Goal: Information Seeking & Learning: Find specific page/section

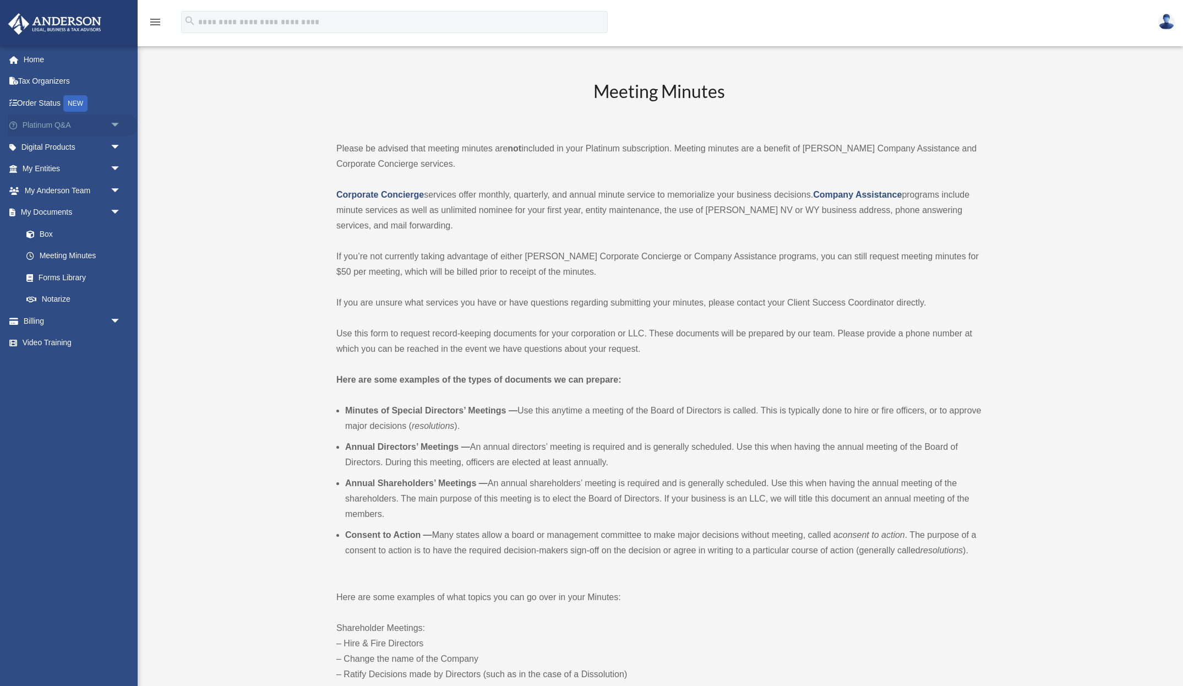
click at [51, 126] on link "Platinum Q&A arrow_drop_down" at bounding box center [73, 125] width 130 height 22
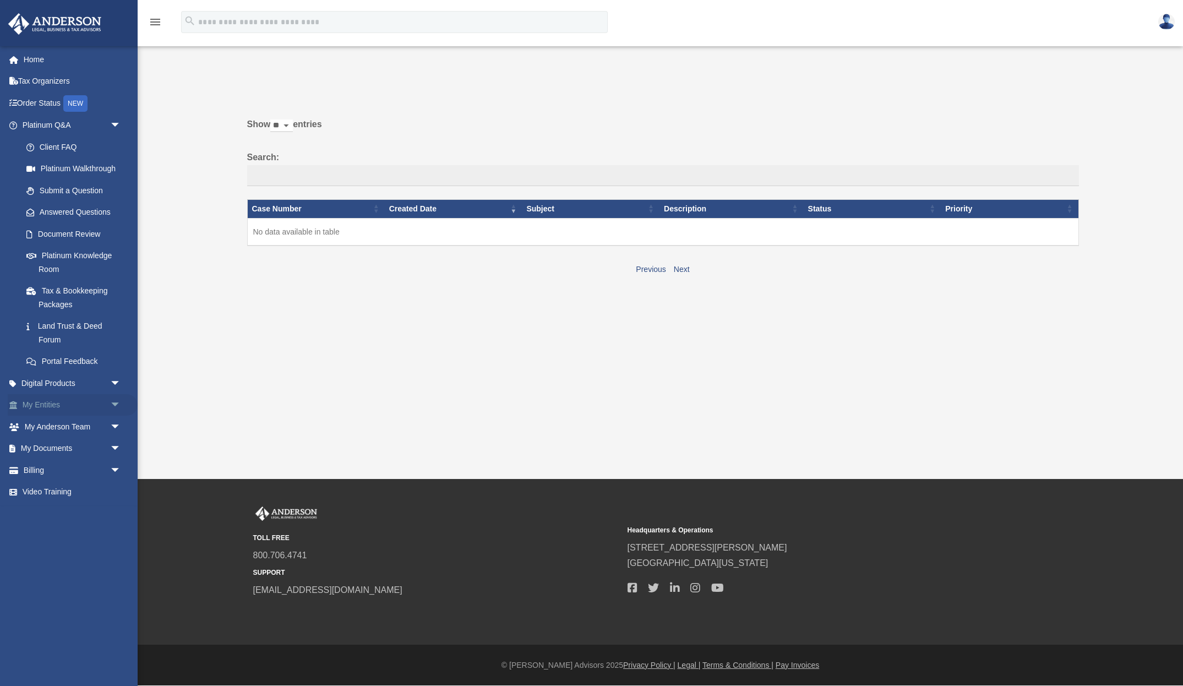
click at [61, 404] on link "My Entities arrow_drop_down" at bounding box center [73, 405] width 130 height 22
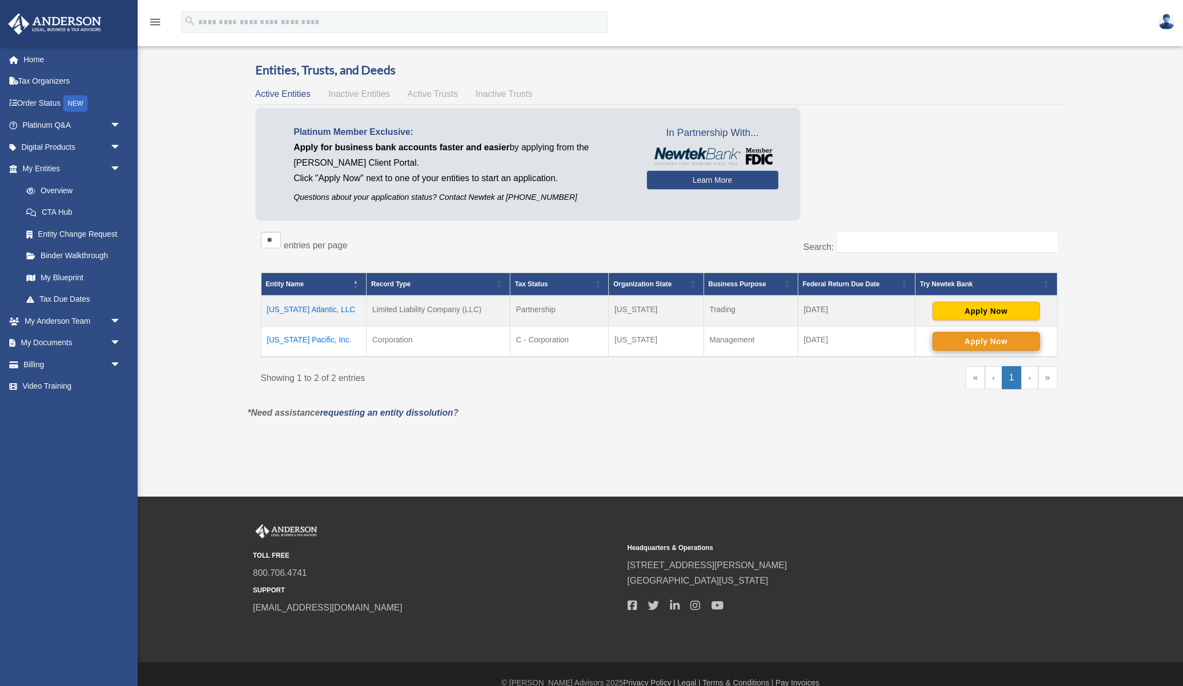
scroll to position [20, 0]
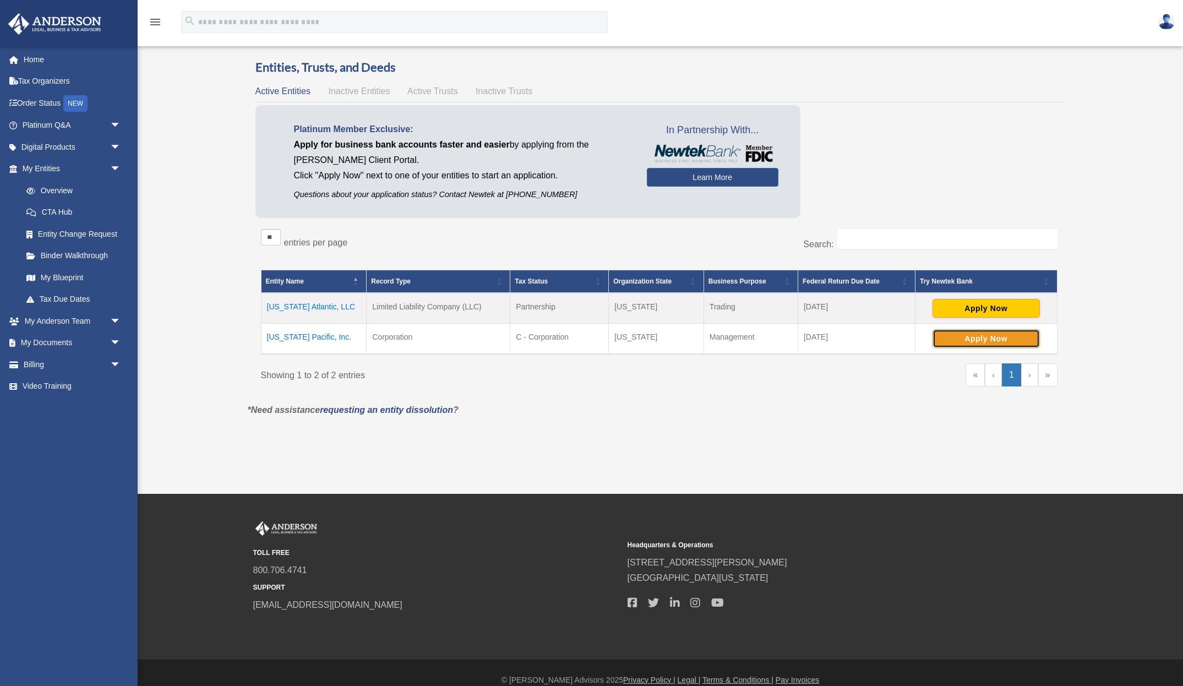
click at [972, 340] on button "Apply Now" at bounding box center [985, 338] width 107 height 19
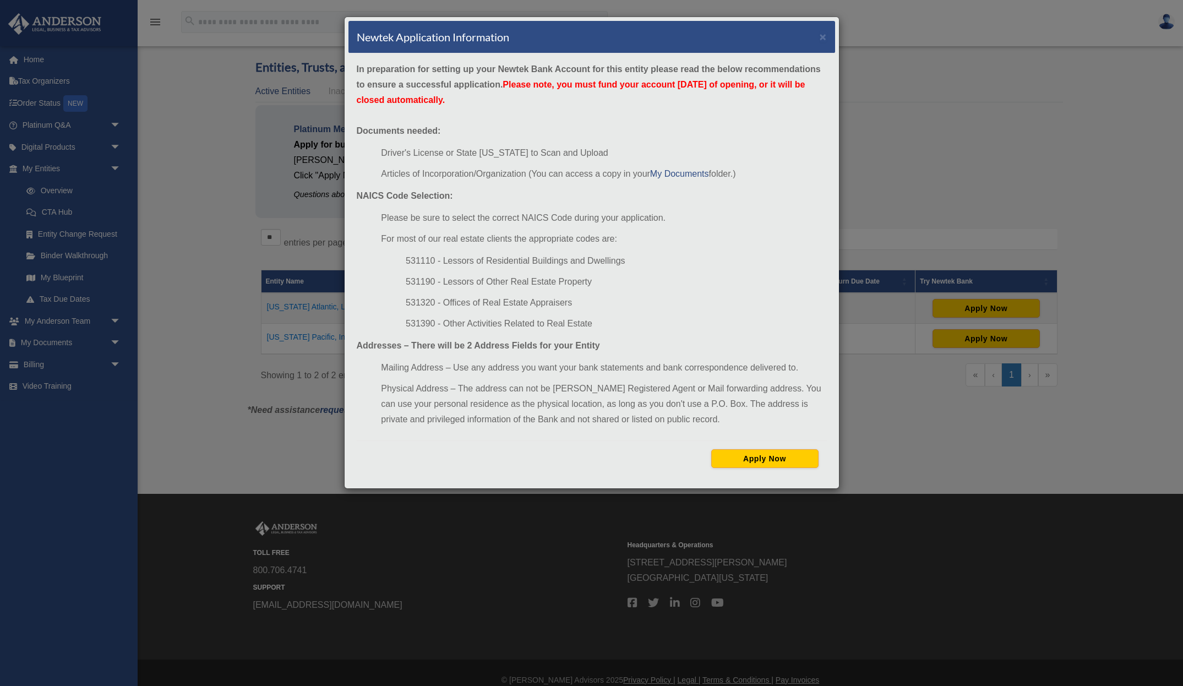
click at [956, 362] on div "Newtek Application Information × In preparation for setting up your Newtek Bank…" at bounding box center [591, 343] width 1183 height 686
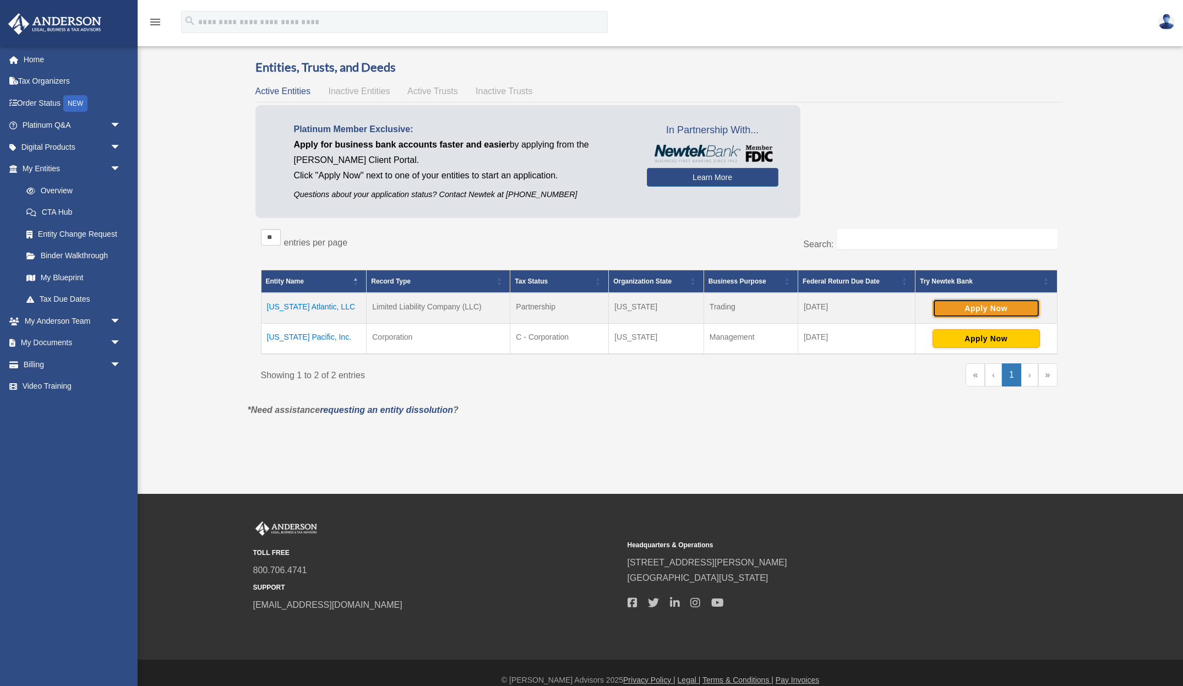
click at [996, 302] on button "Apply Now" at bounding box center [985, 308] width 107 height 19
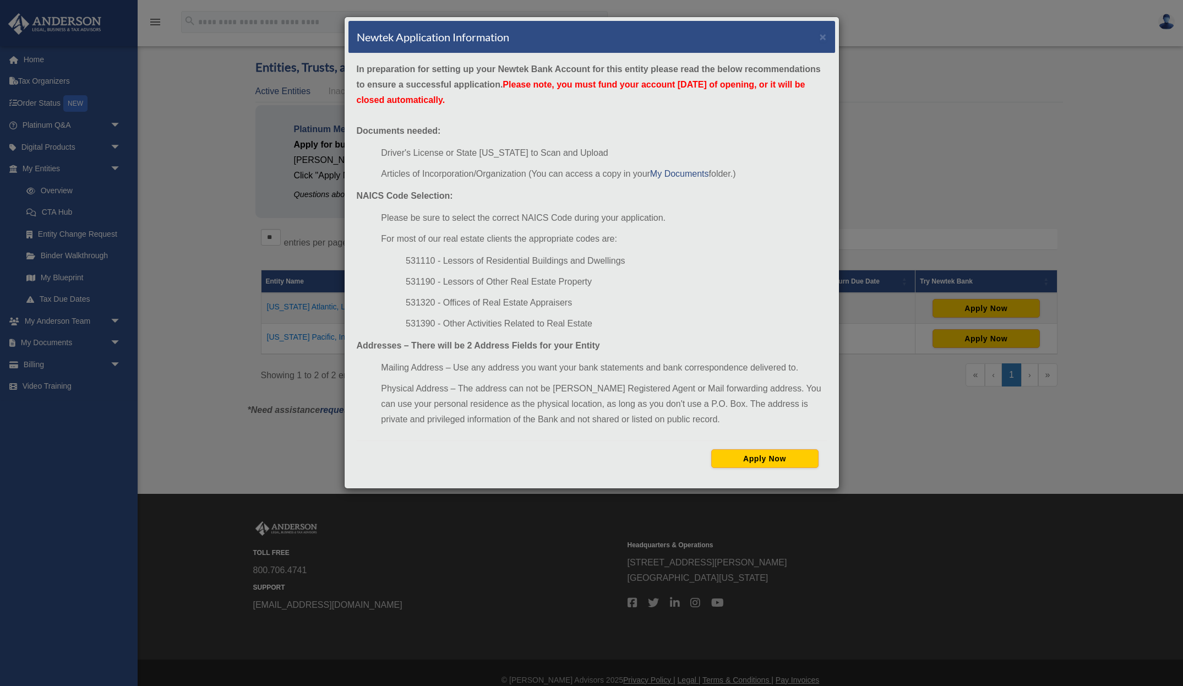
click at [904, 422] on div "Newtek Application Information × In preparation for setting up your Newtek Bank…" at bounding box center [591, 343] width 1183 height 686
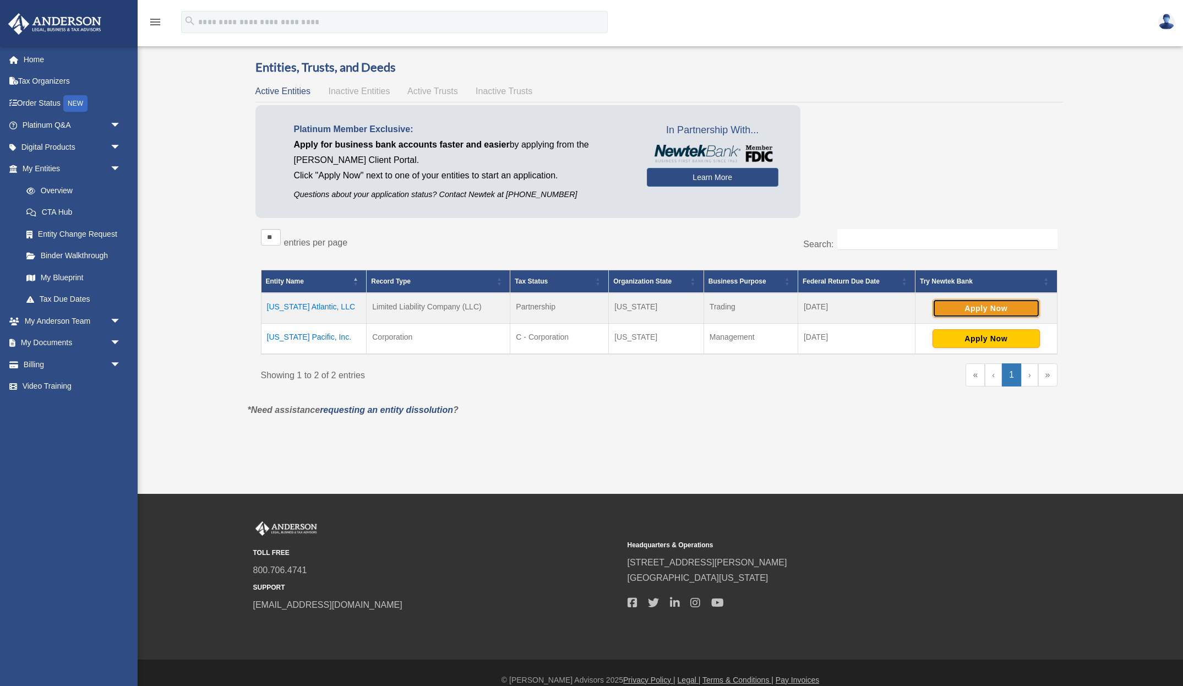
click at [980, 301] on button "Apply Now" at bounding box center [985, 308] width 107 height 19
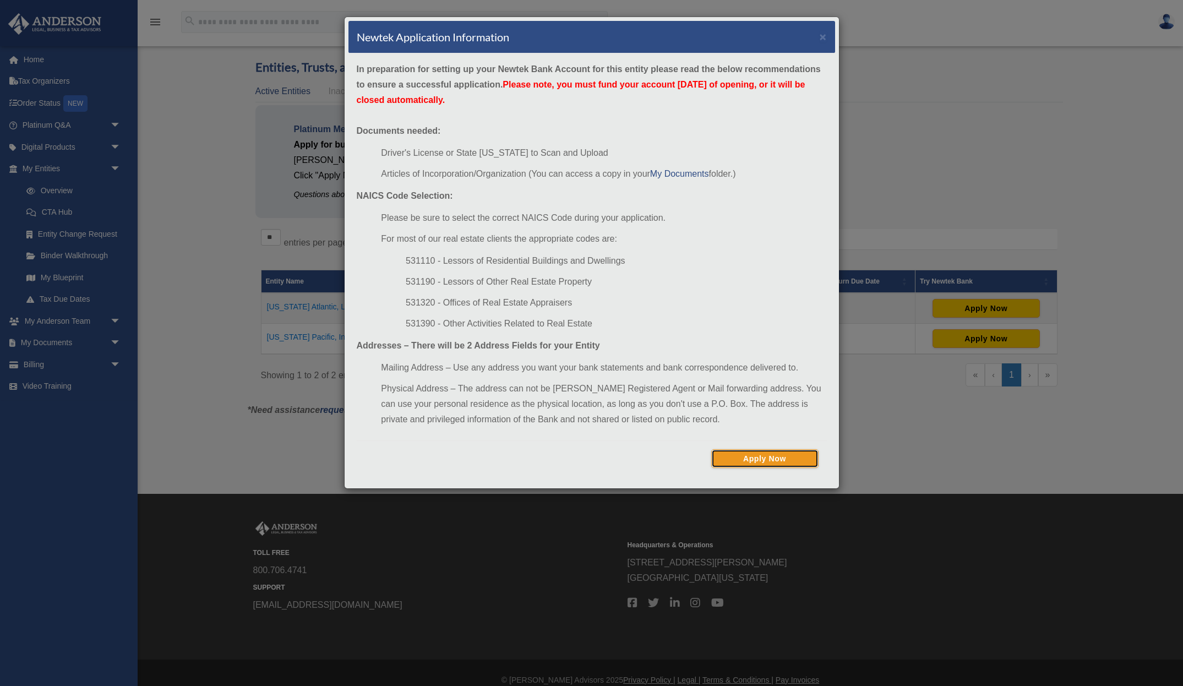
click at [748, 455] on button "Apply Now" at bounding box center [764, 458] width 107 height 19
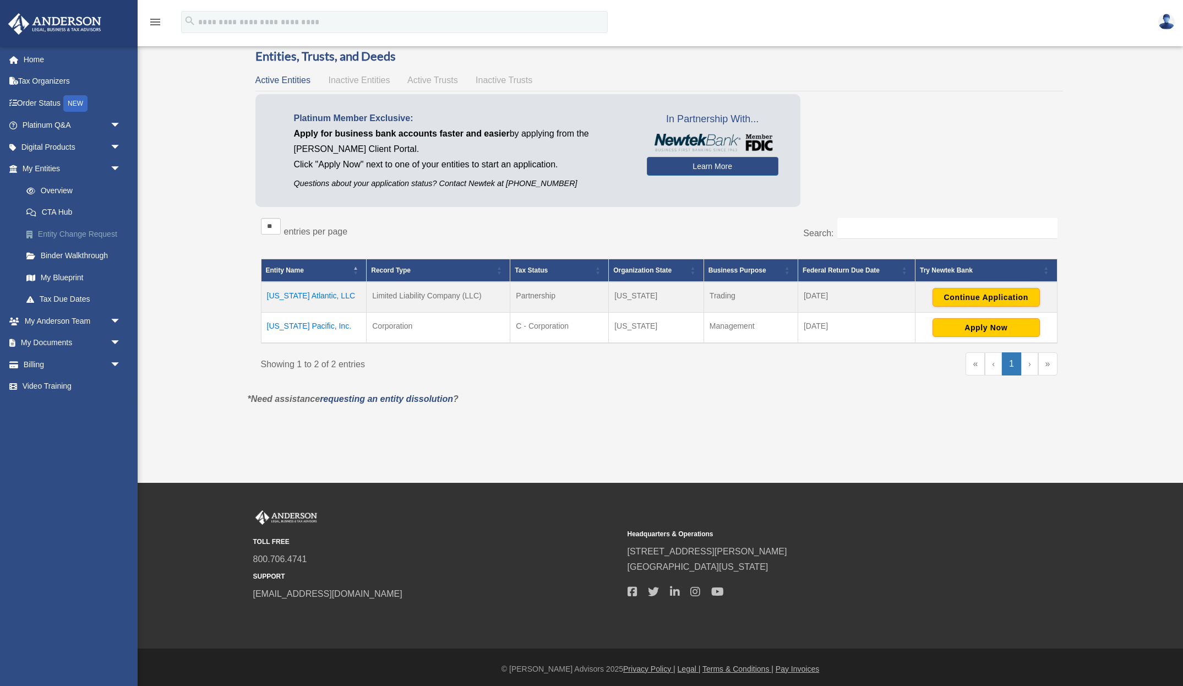
scroll to position [35, 0]
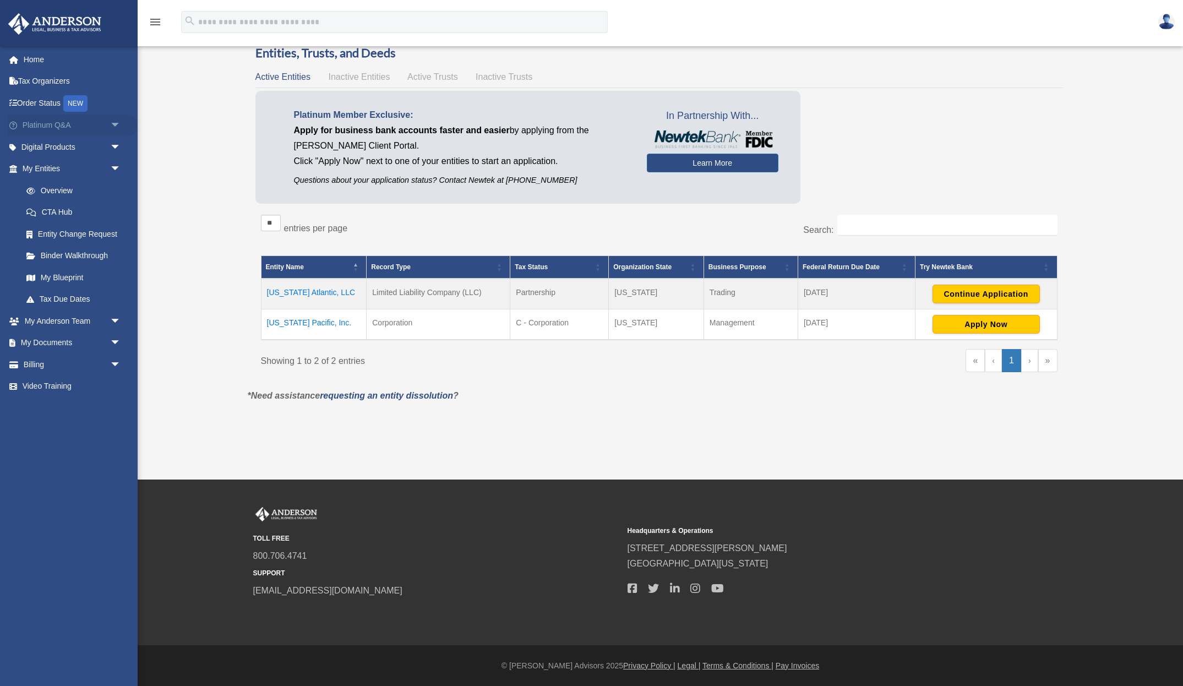
click at [59, 123] on link "Platinum Q&A arrow_drop_down" at bounding box center [73, 125] width 130 height 22
click at [118, 125] on span "arrow_drop_down" at bounding box center [121, 125] width 22 height 23
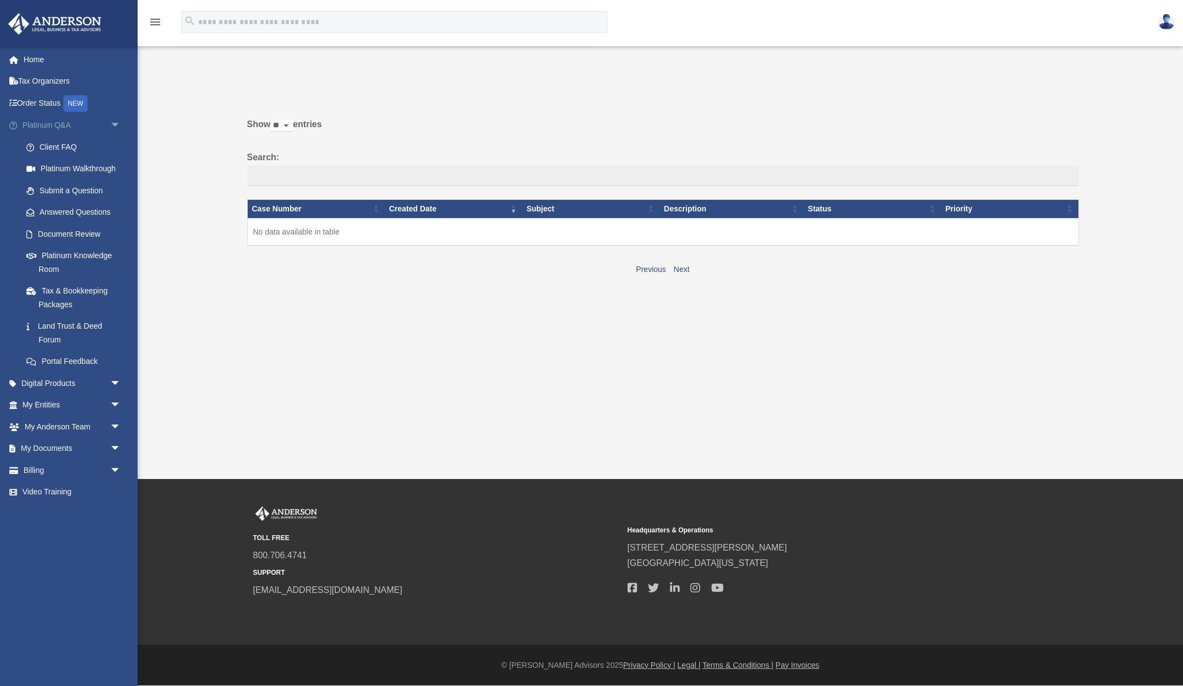
click at [88, 127] on link "Platinum Q&A arrow_drop_down" at bounding box center [73, 125] width 130 height 22
click at [114, 125] on span "arrow_drop_down" at bounding box center [121, 125] width 22 height 23
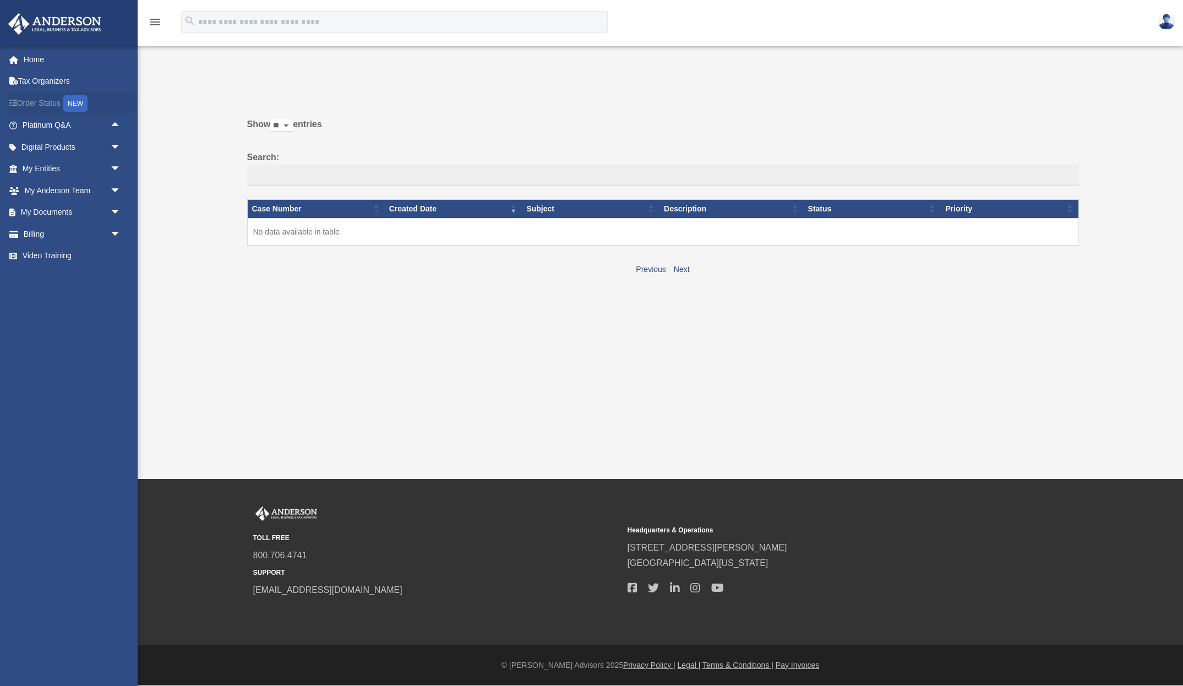
click at [32, 103] on link "Order Status NEW" at bounding box center [73, 103] width 130 height 23
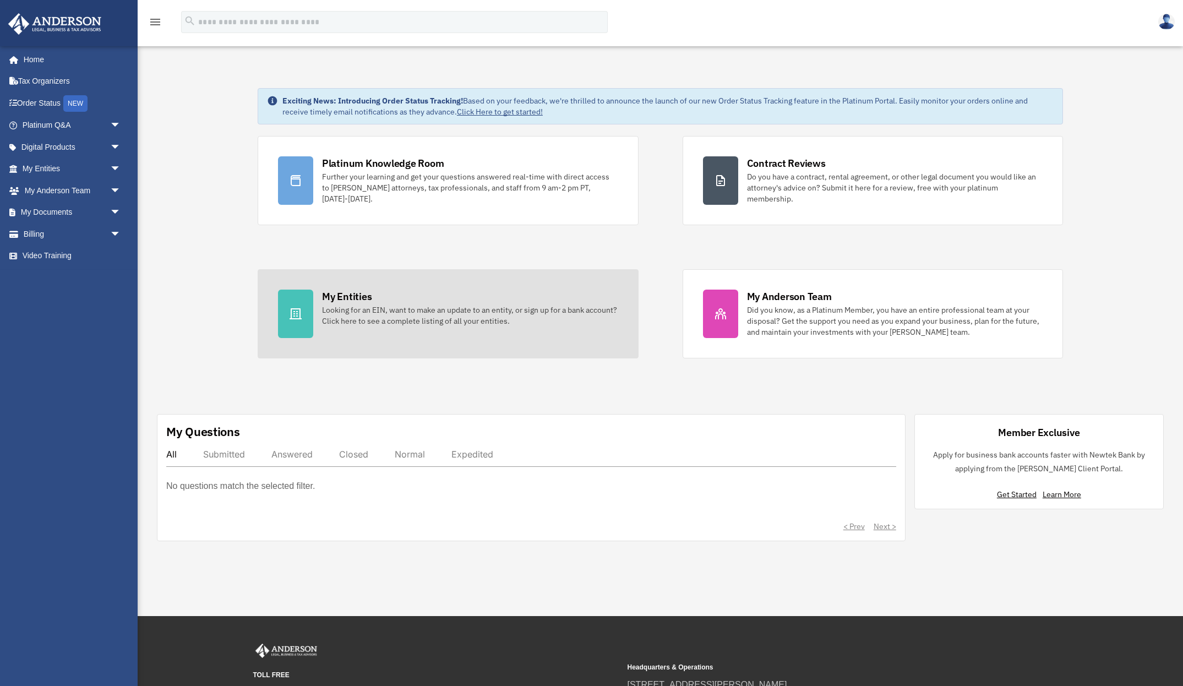
click at [499, 331] on link "My Entities Looking for an EIN, want to make an update to an entity, or sign up…" at bounding box center [448, 313] width 381 height 89
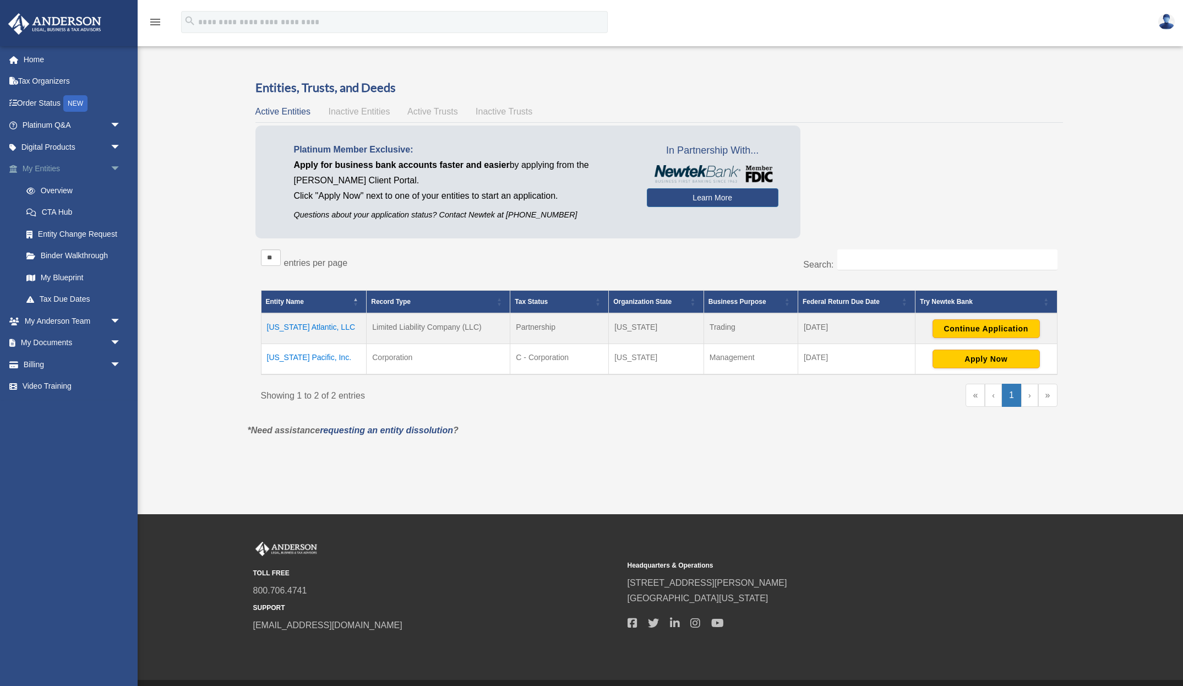
click at [54, 172] on link "My Entities arrow_drop_down" at bounding box center [73, 169] width 130 height 22
click at [52, 189] on link "Overview" at bounding box center [76, 190] width 122 height 22
click at [47, 291] on link "Tax Due Dates" at bounding box center [76, 299] width 122 height 22
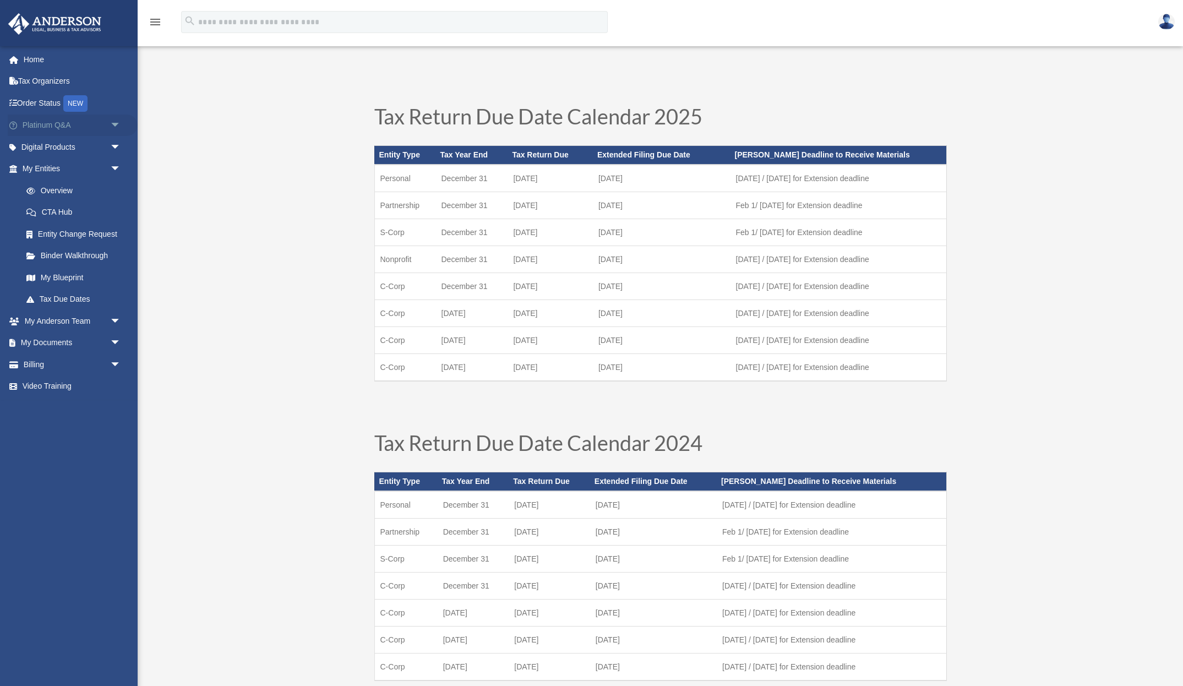
click at [41, 123] on link "Platinum Q&A arrow_drop_down" at bounding box center [73, 125] width 130 height 22
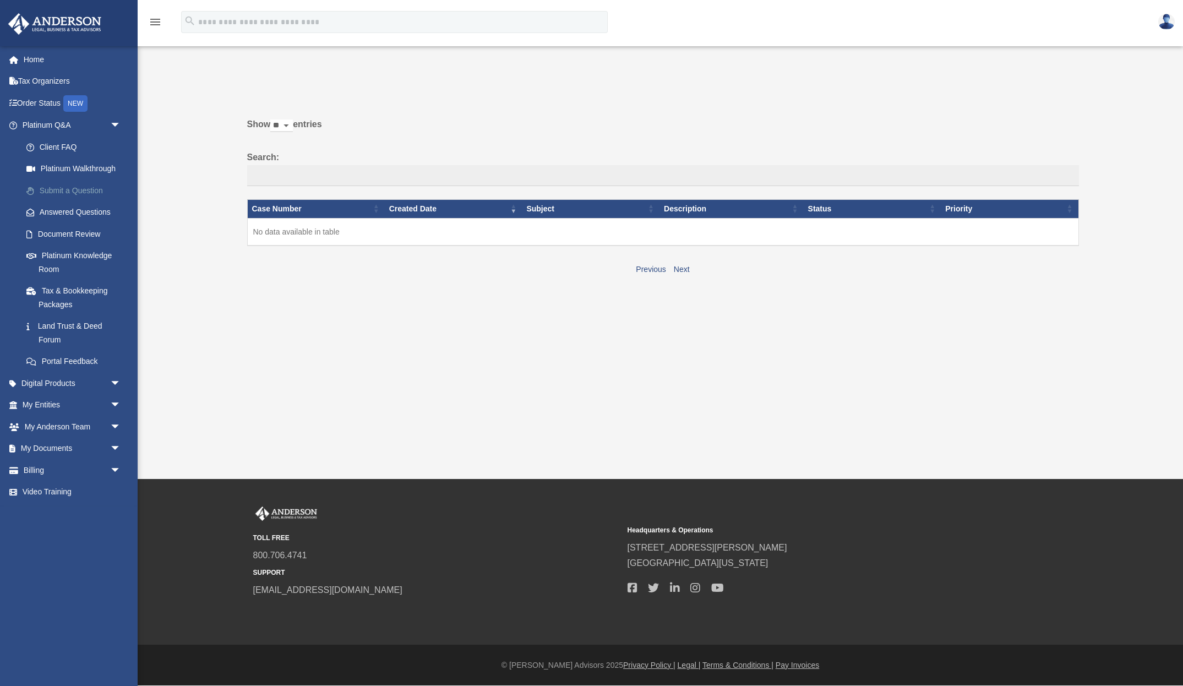
click at [76, 194] on link "Submit a Question" at bounding box center [76, 190] width 122 height 22
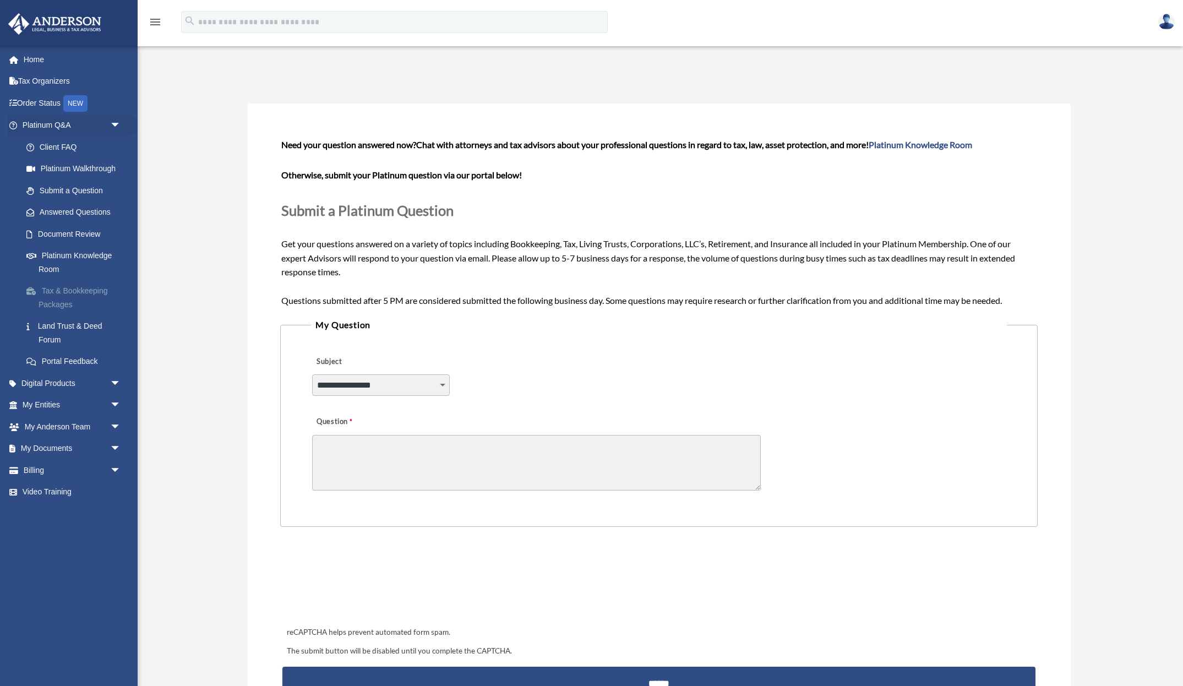
click at [73, 308] on link "Tax & Bookkeeping Packages" at bounding box center [76, 297] width 122 height 35
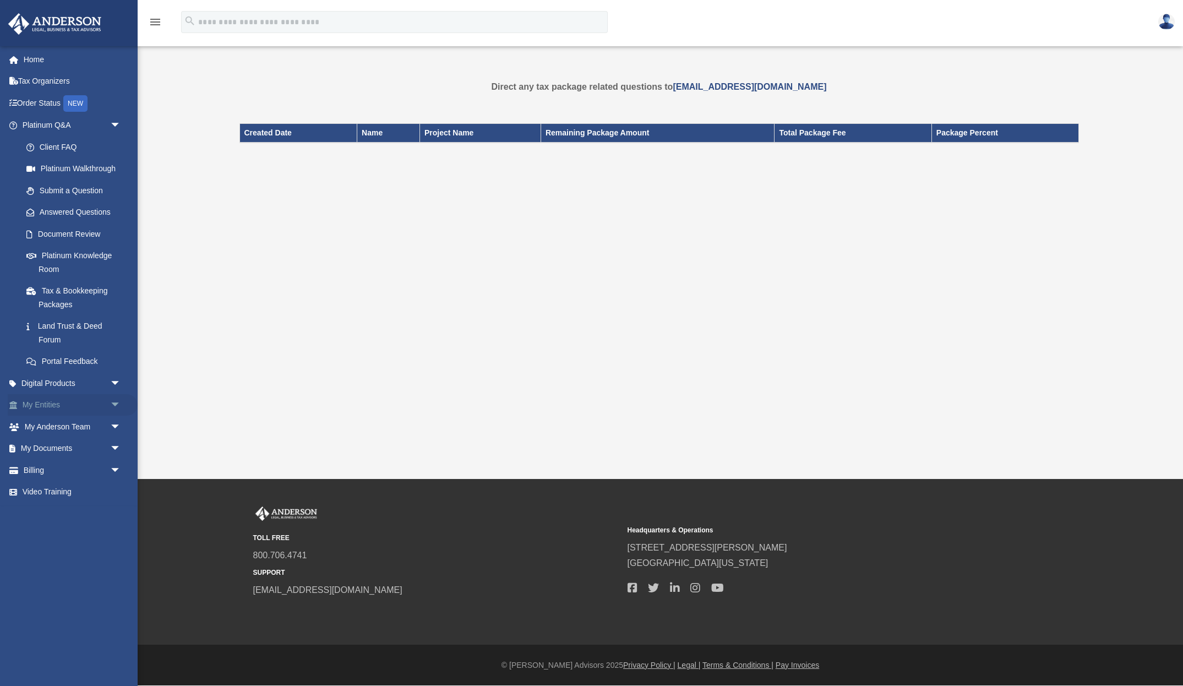
click at [75, 402] on link "My Entities arrow_drop_down" at bounding box center [73, 405] width 130 height 22
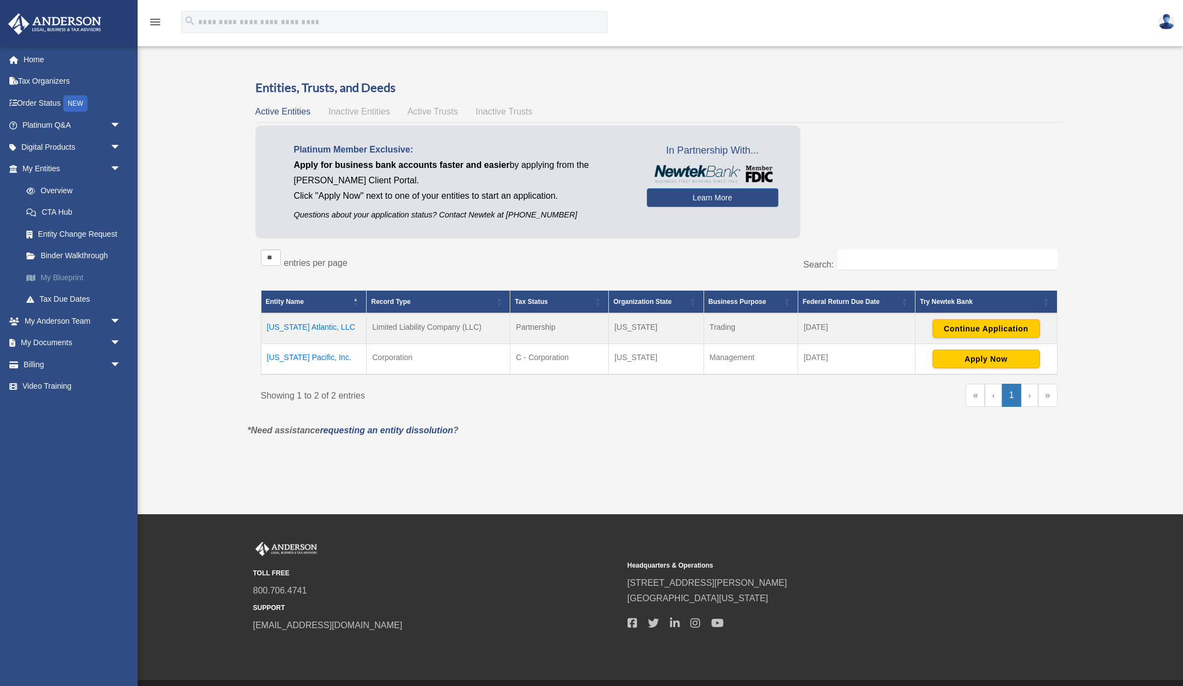
click at [55, 275] on link "My Blueprint" at bounding box center [76, 277] width 122 height 22
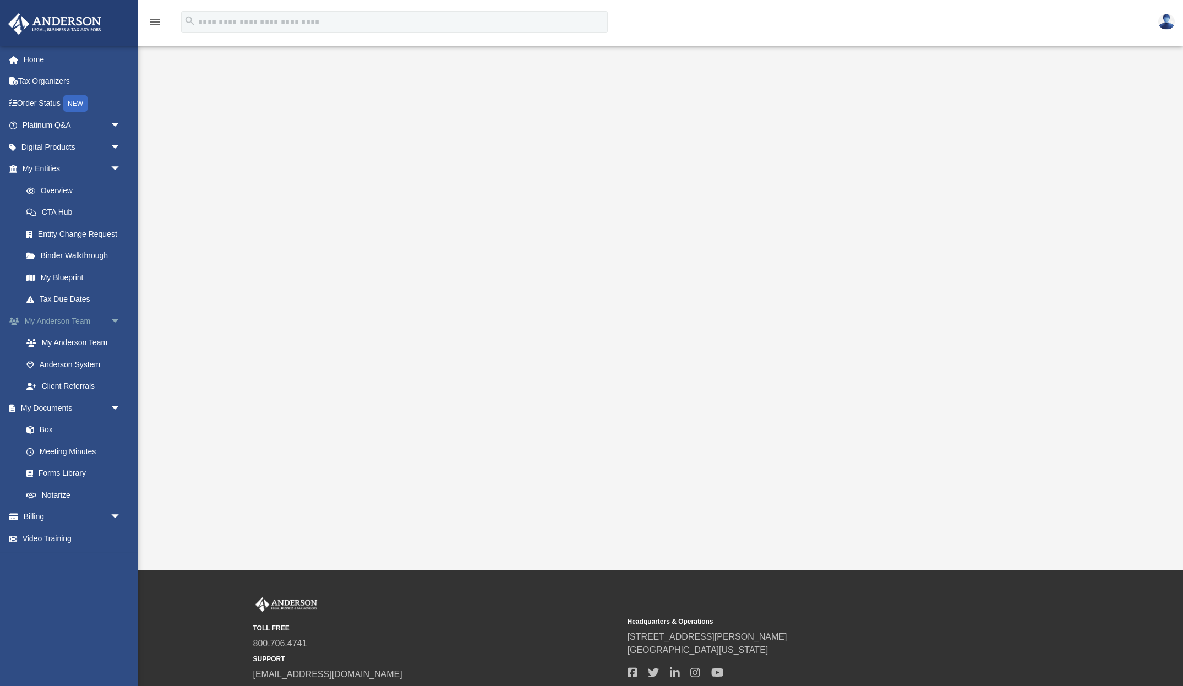
click at [121, 318] on span "arrow_drop_down" at bounding box center [121, 321] width 22 height 23
click at [121, 318] on span "arrow_drop_up" at bounding box center [121, 321] width 22 height 23
click at [68, 510] on link "Billing arrow_drop_down" at bounding box center [73, 517] width 130 height 22
click at [118, 518] on span "arrow_drop_down" at bounding box center [121, 517] width 22 height 23
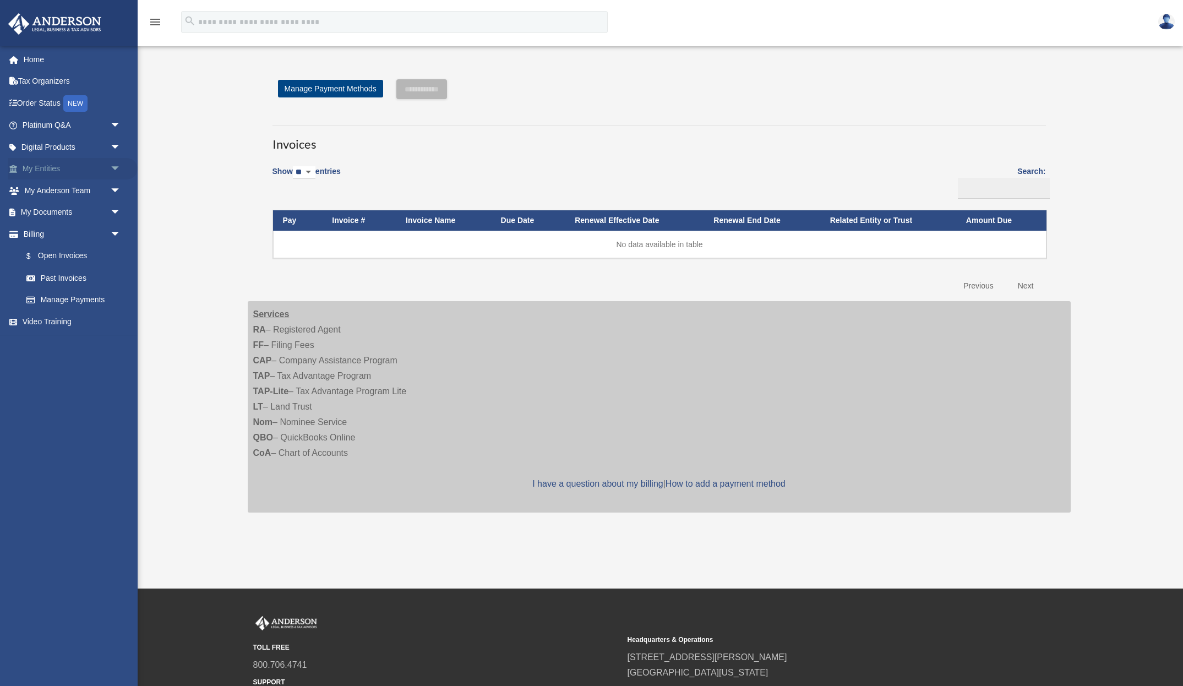
click at [117, 168] on span "arrow_drop_down" at bounding box center [121, 169] width 22 height 23
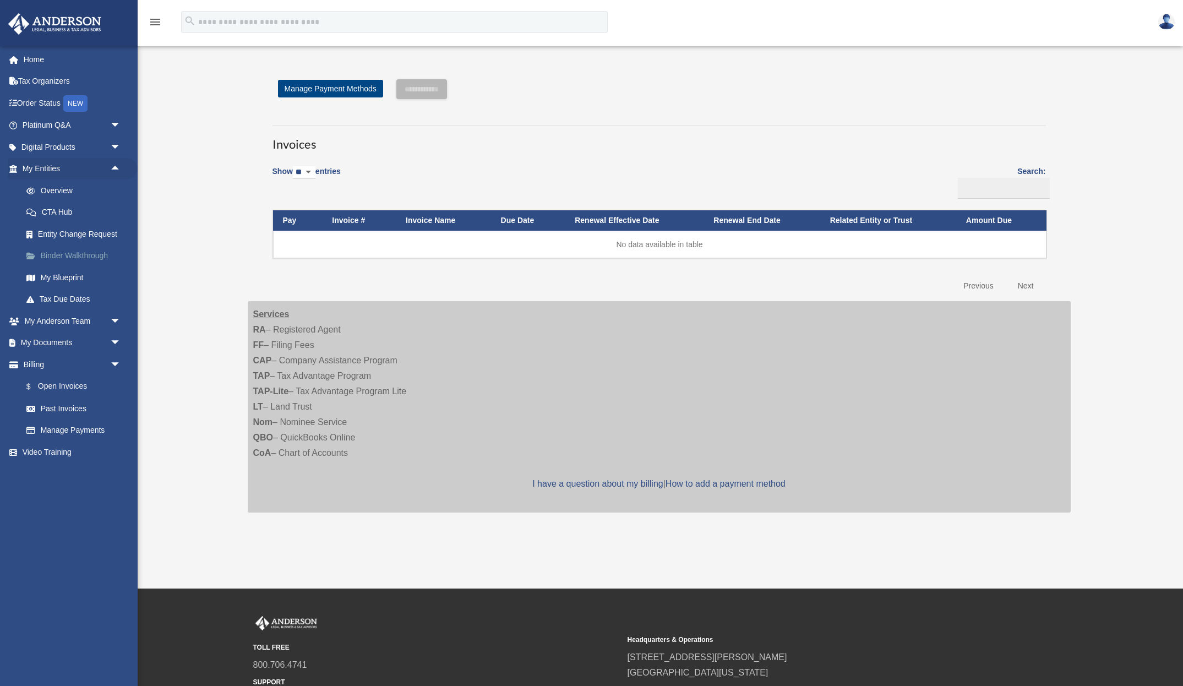
click at [68, 259] on link "Binder Walkthrough" at bounding box center [76, 256] width 122 height 22
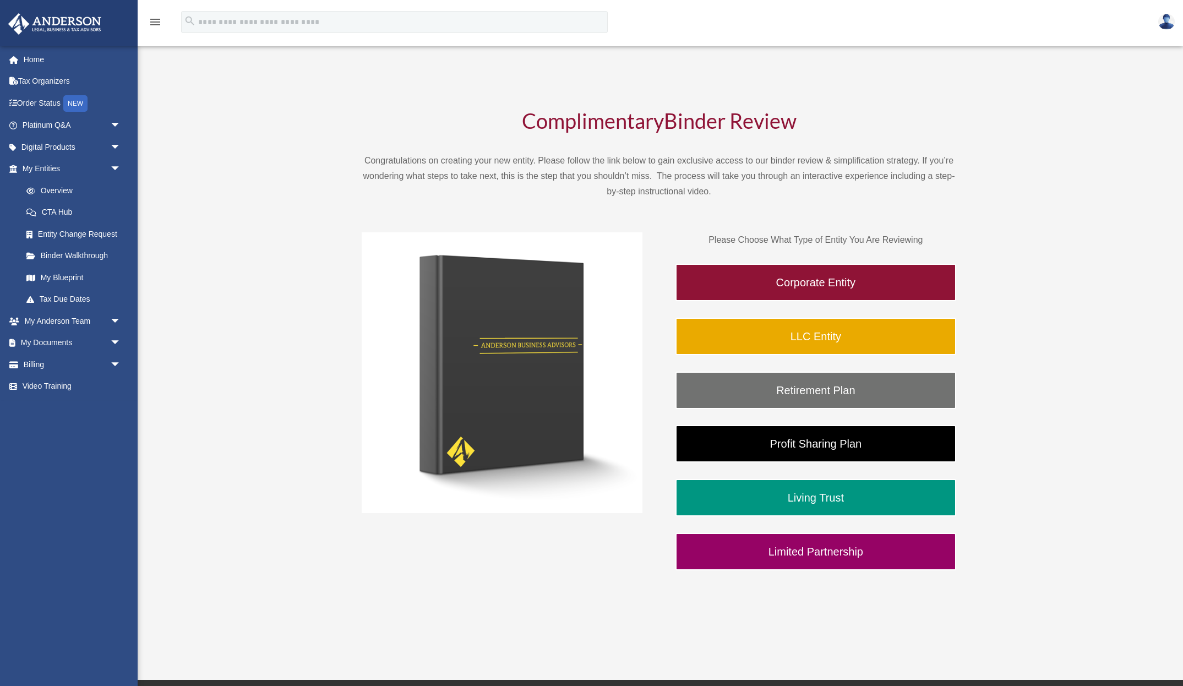
scroll to position [22, 0]
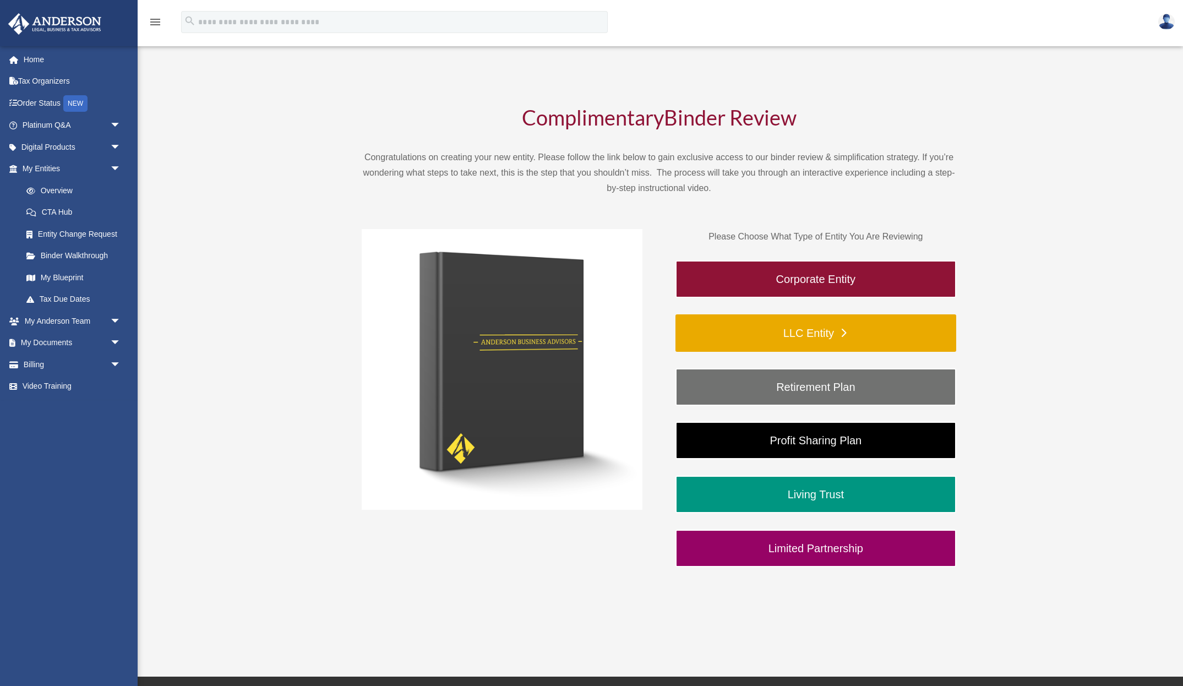
click at [795, 336] on link "LLC Entity" at bounding box center [815, 332] width 281 height 37
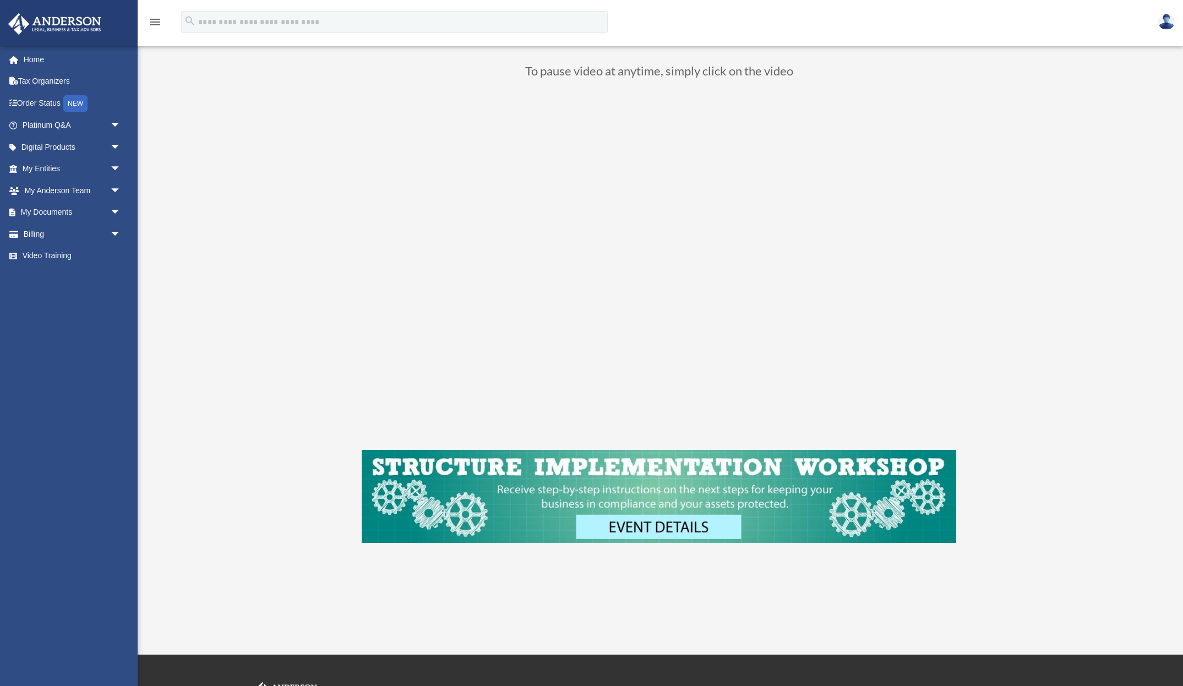
scroll to position [98, 0]
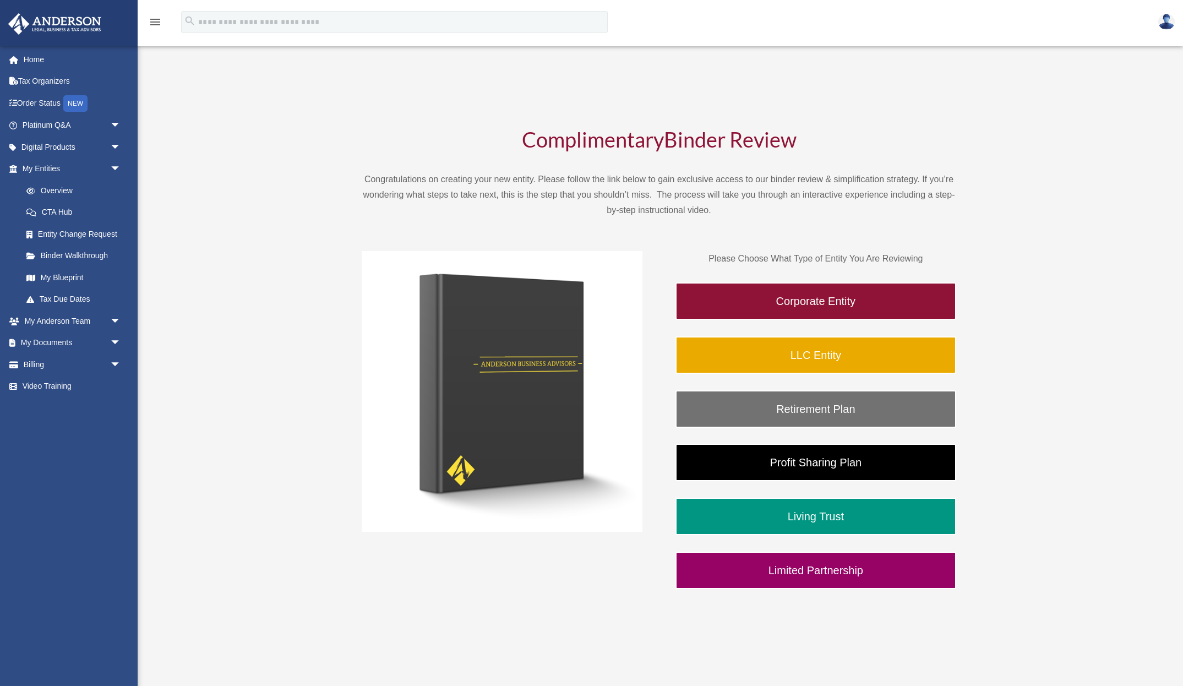
scroll to position [22, 0]
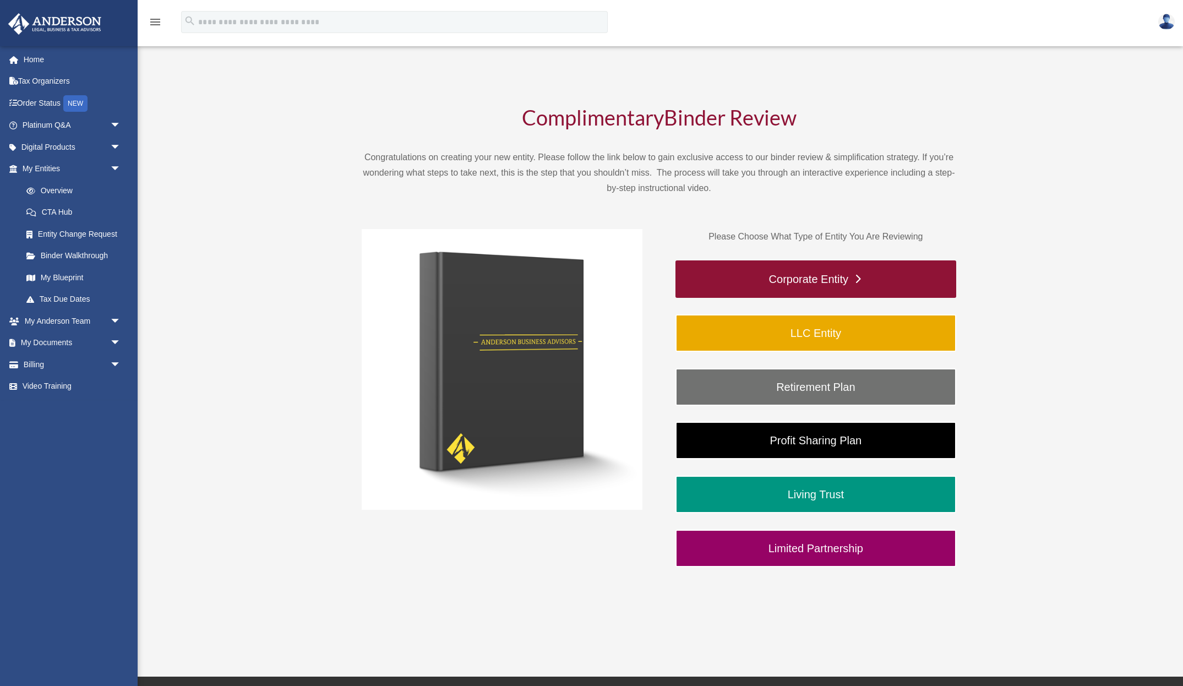
click at [762, 271] on link "Corporate Entity" at bounding box center [815, 278] width 281 height 37
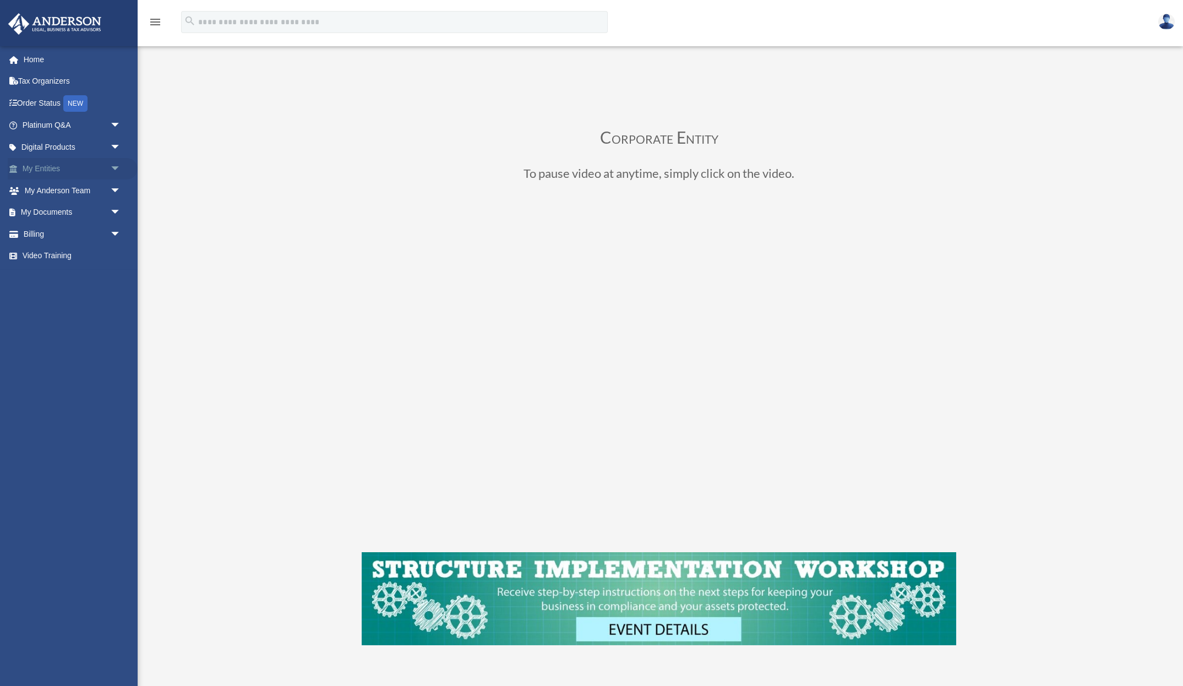
click at [117, 171] on span "arrow_drop_down" at bounding box center [121, 169] width 22 height 23
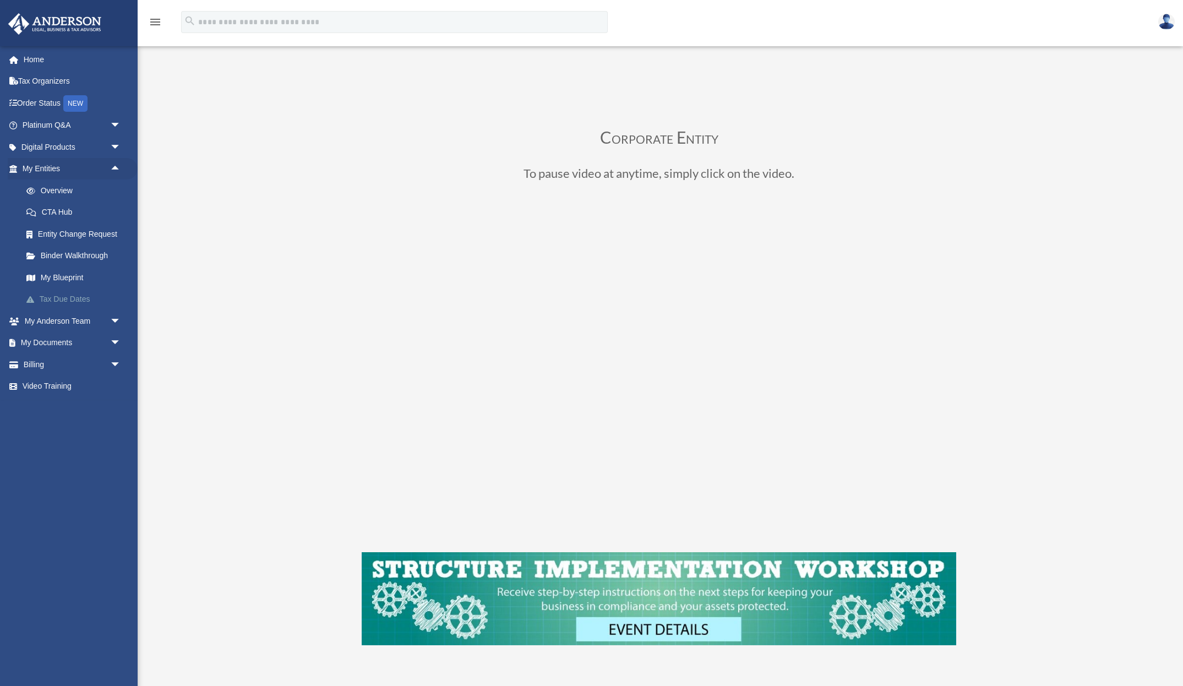
click at [65, 301] on link "Tax Due Dates" at bounding box center [76, 299] width 122 height 22
